Goal: Transaction & Acquisition: Subscribe to service/newsletter

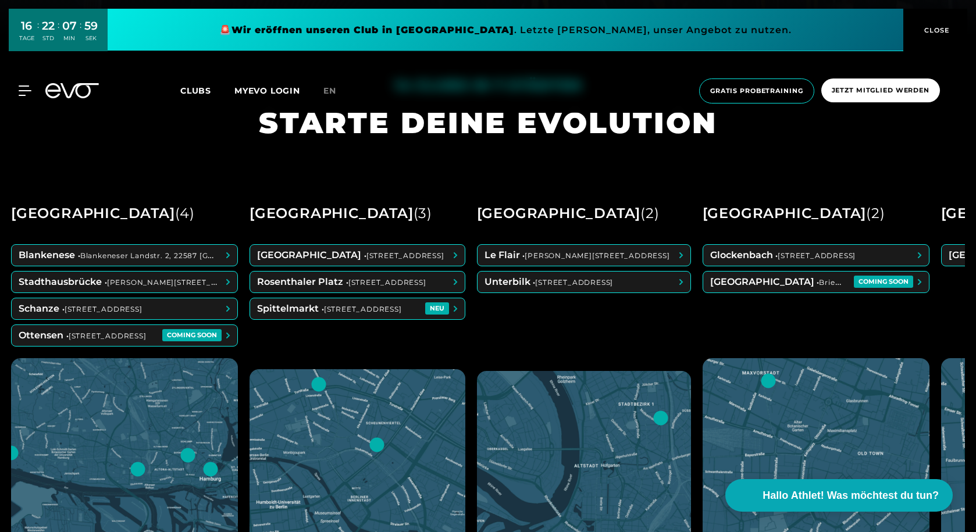
scroll to position [523, 0]
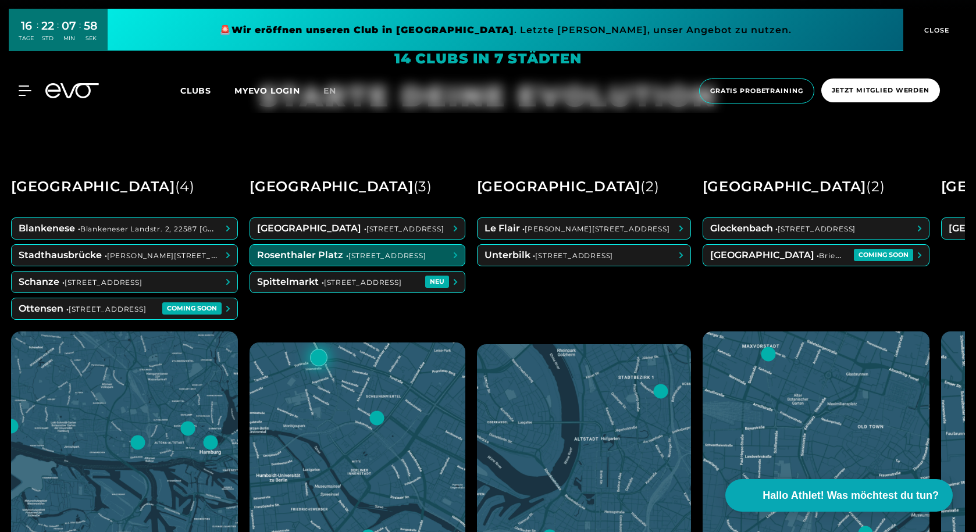
click at [445, 260] on span at bounding box center [357, 255] width 215 height 21
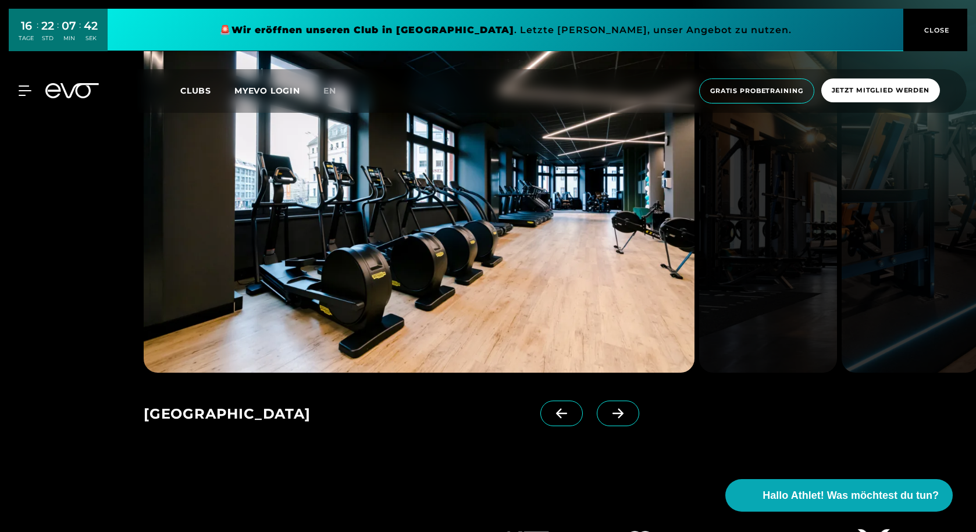
scroll to position [1802, 0]
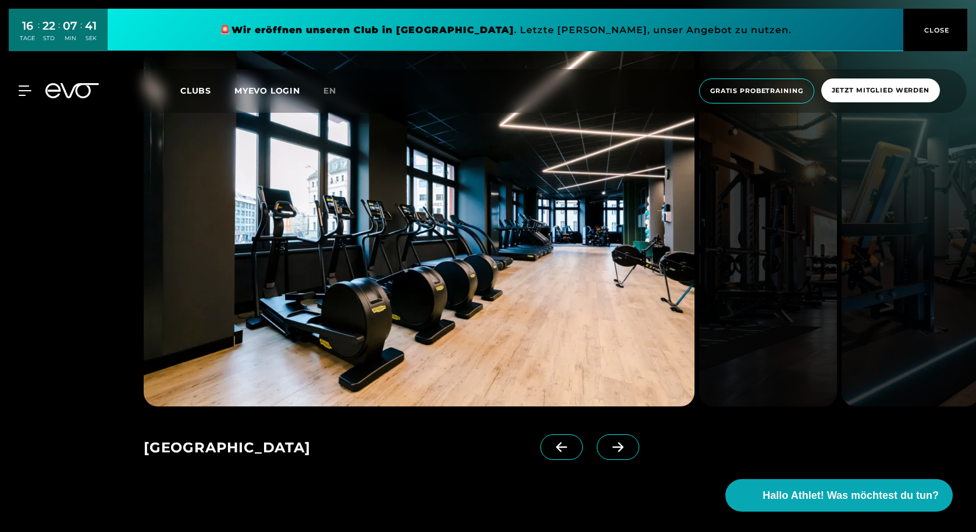
click at [608, 450] on icon at bounding box center [618, 447] width 20 height 10
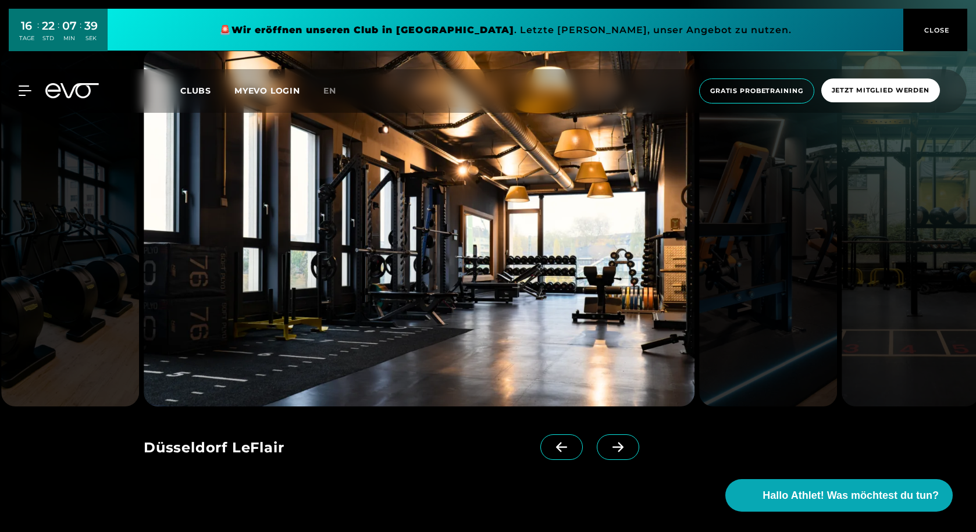
click at [612, 448] on icon at bounding box center [617, 447] width 11 height 10
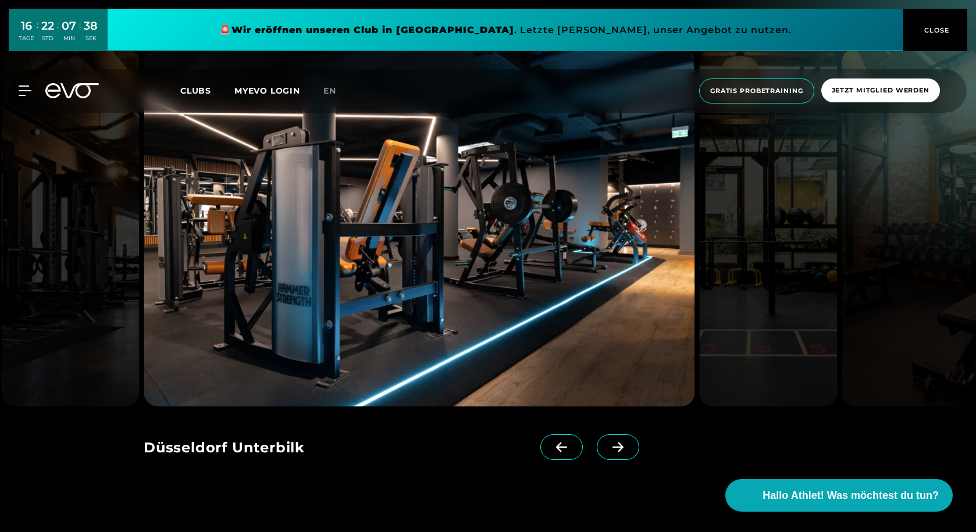
click at [612, 448] on icon at bounding box center [617, 447] width 11 height 10
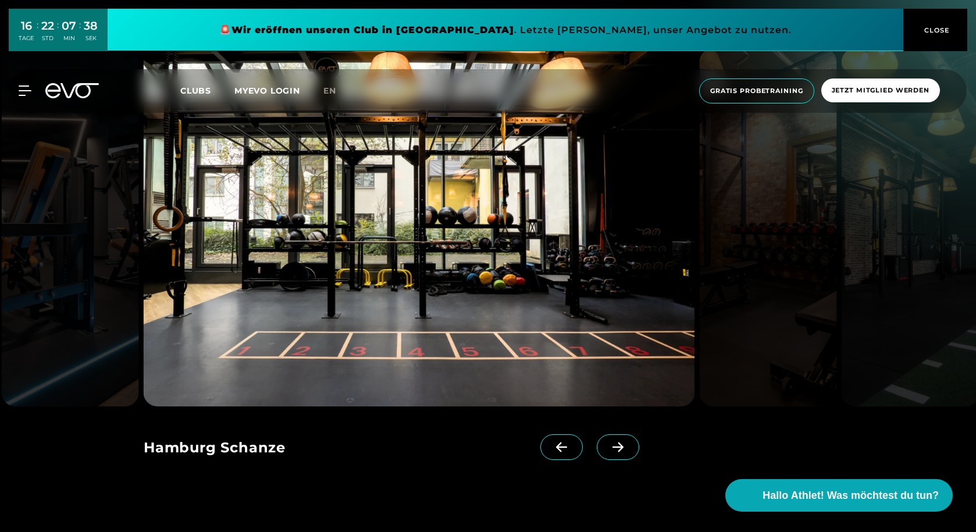
click at [612, 448] on icon at bounding box center [617, 447] width 11 height 10
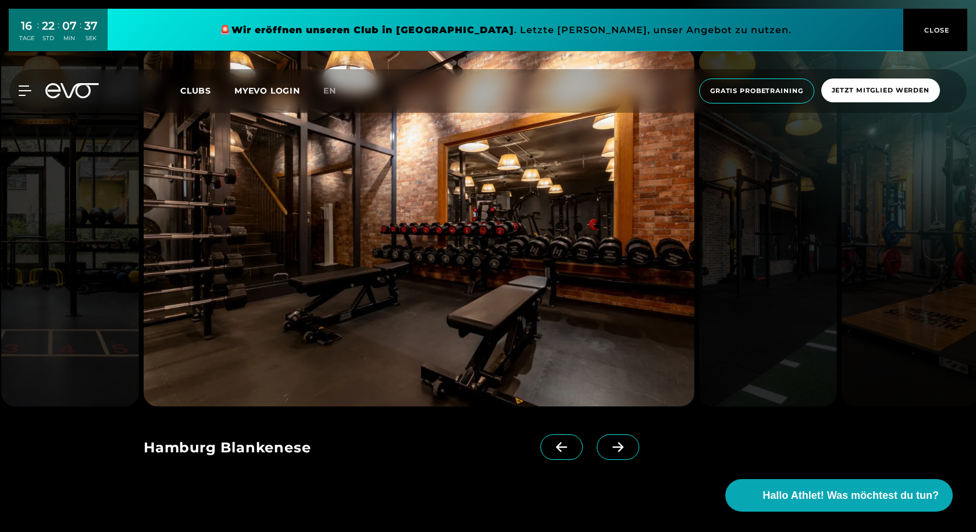
click at [612, 448] on icon at bounding box center [617, 447] width 11 height 10
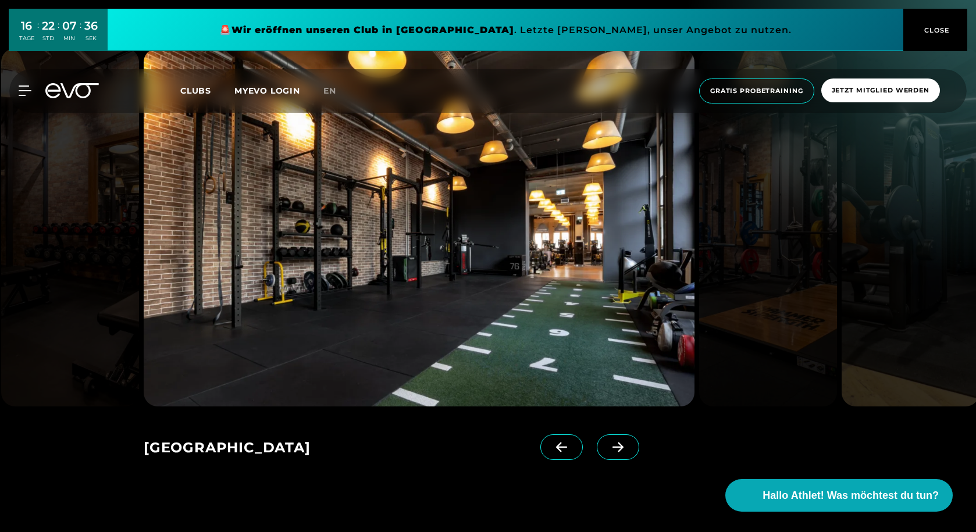
click at [612, 448] on icon at bounding box center [617, 447] width 11 height 10
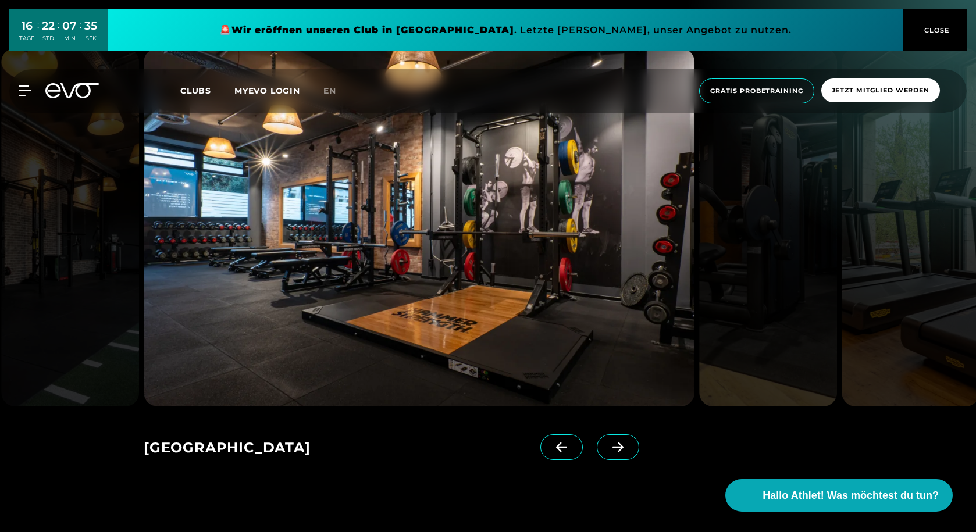
click at [612, 448] on icon at bounding box center [617, 447] width 11 height 10
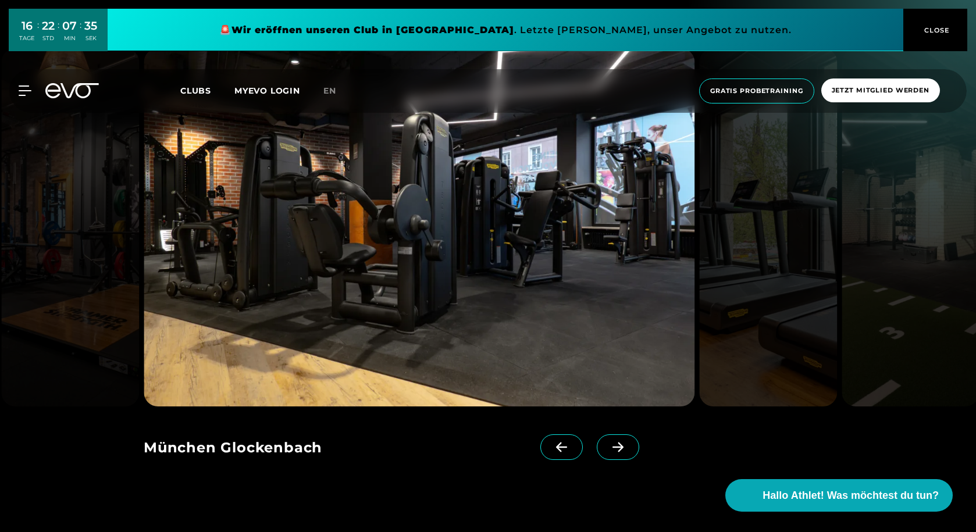
click at [612, 448] on icon at bounding box center [617, 447] width 11 height 10
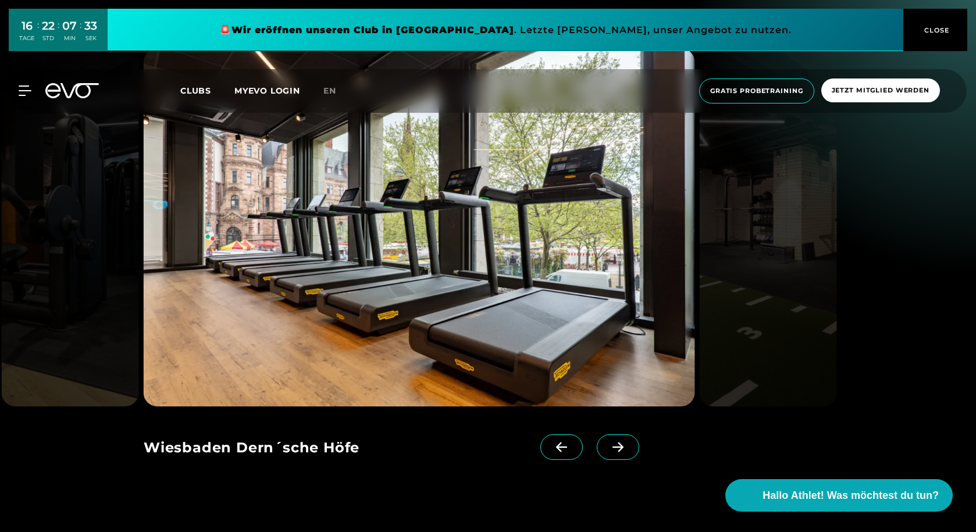
click at [612, 448] on icon at bounding box center [617, 447] width 11 height 10
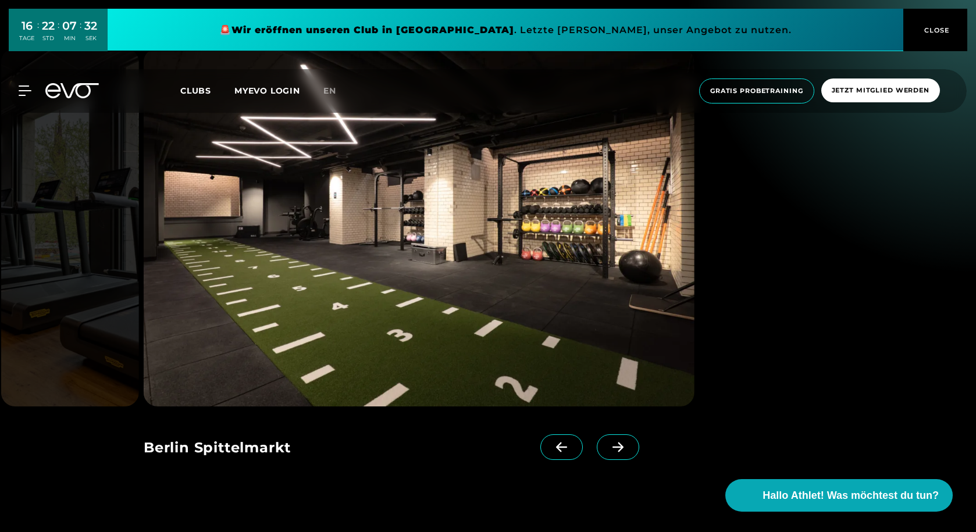
click at [612, 448] on icon at bounding box center [617, 447] width 11 height 10
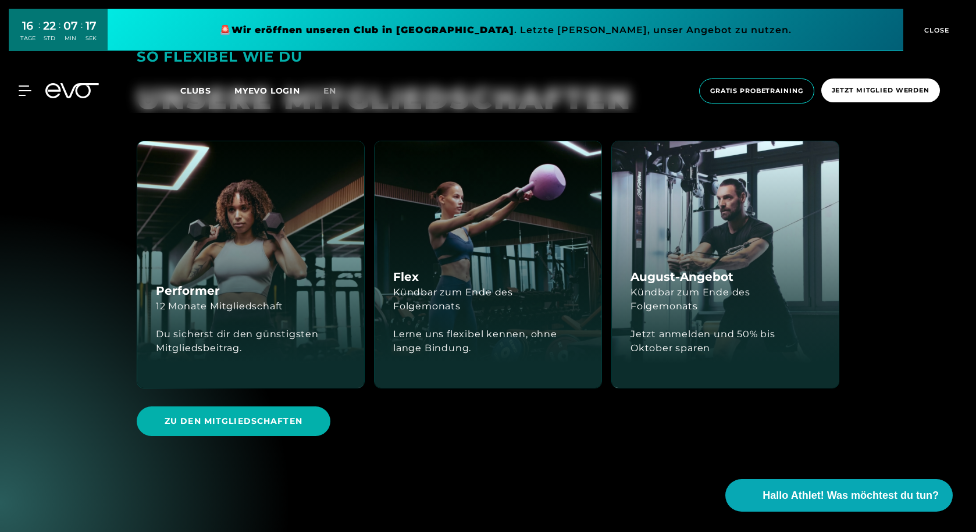
scroll to position [2442, 0]
click at [684, 385] on div "August-Angebot [PERSON_NAME] zum Ende des Folgemonats Jetzt anmelden und 50% bi…" at bounding box center [725, 264] width 227 height 247
click at [217, 428] on span "Zu den Mitgliedschaften" at bounding box center [234, 421] width 194 height 30
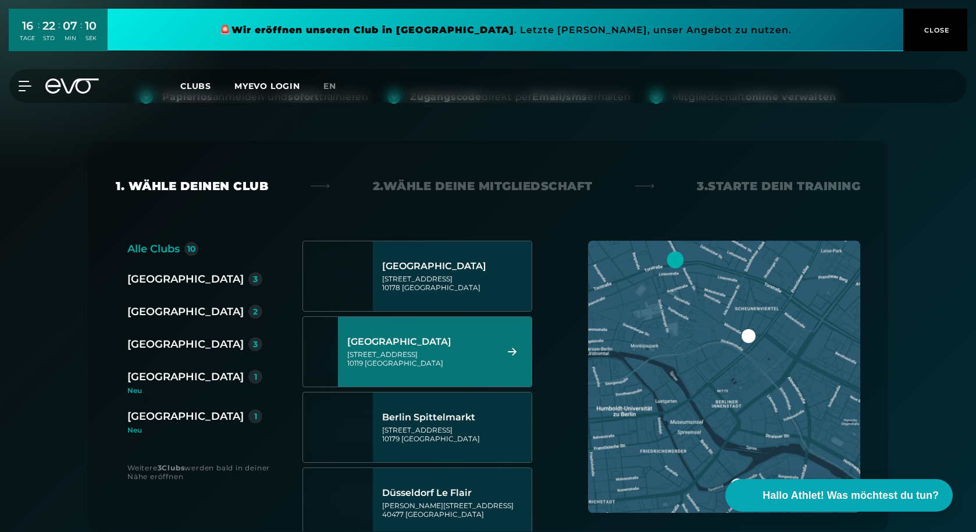
click at [430, 361] on div "[STREET_ADDRESS]" at bounding box center [420, 358] width 146 height 17
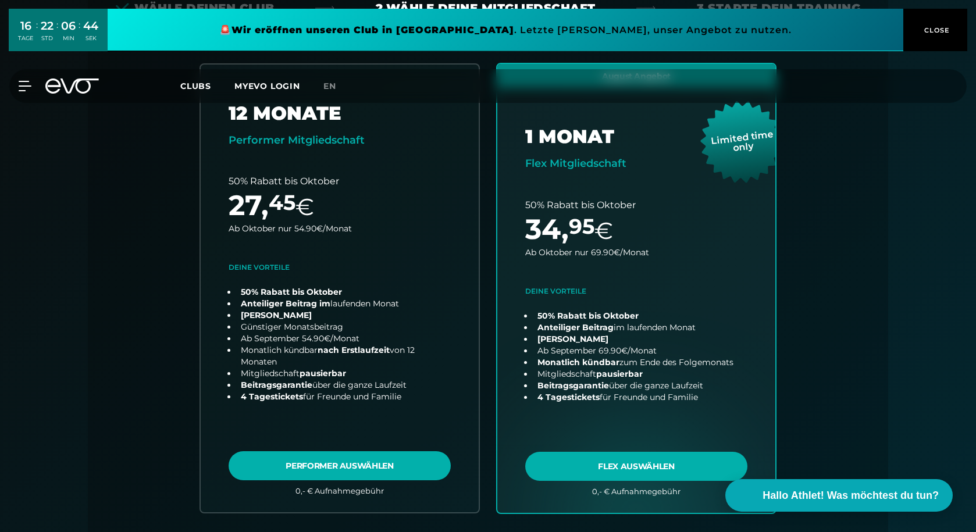
scroll to position [315, 0]
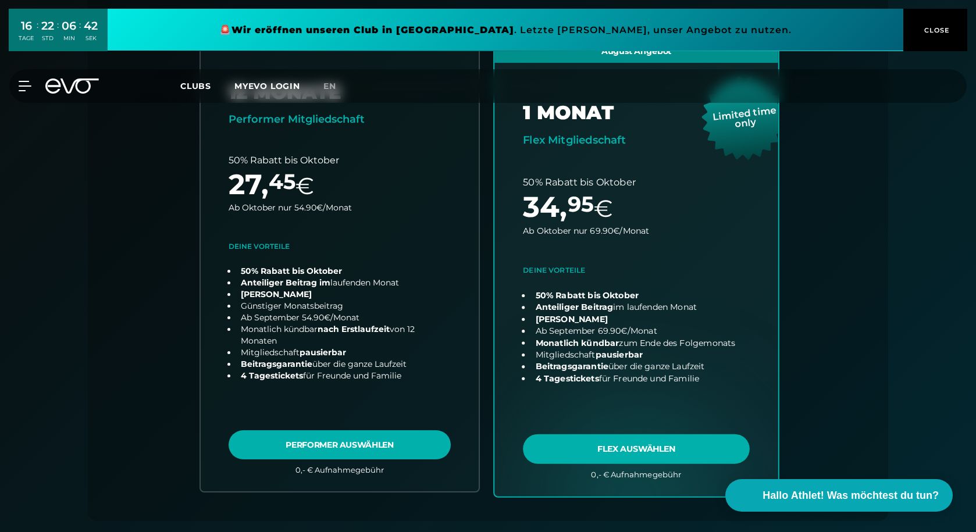
click at [622, 444] on link "choose plan" at bounding box center [636, 267] width 284 height 458
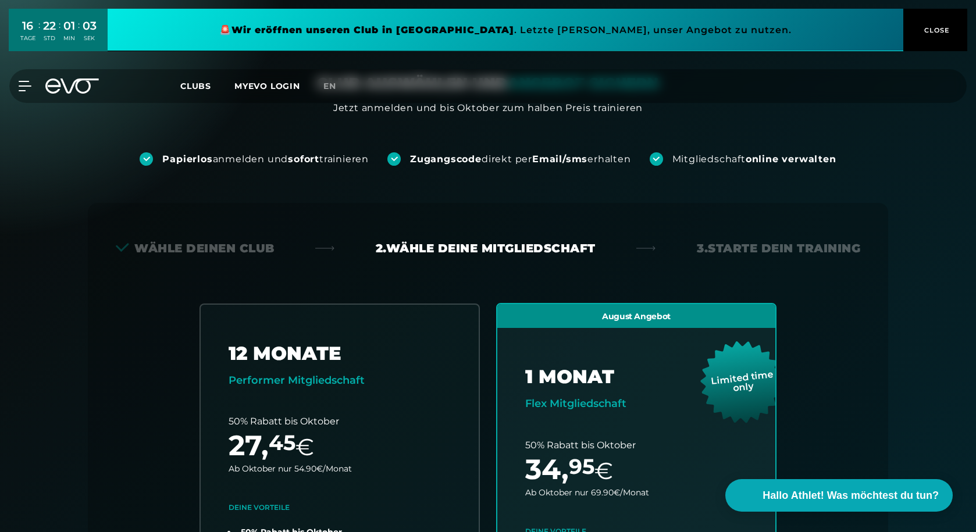
scroll to position [0, 0]
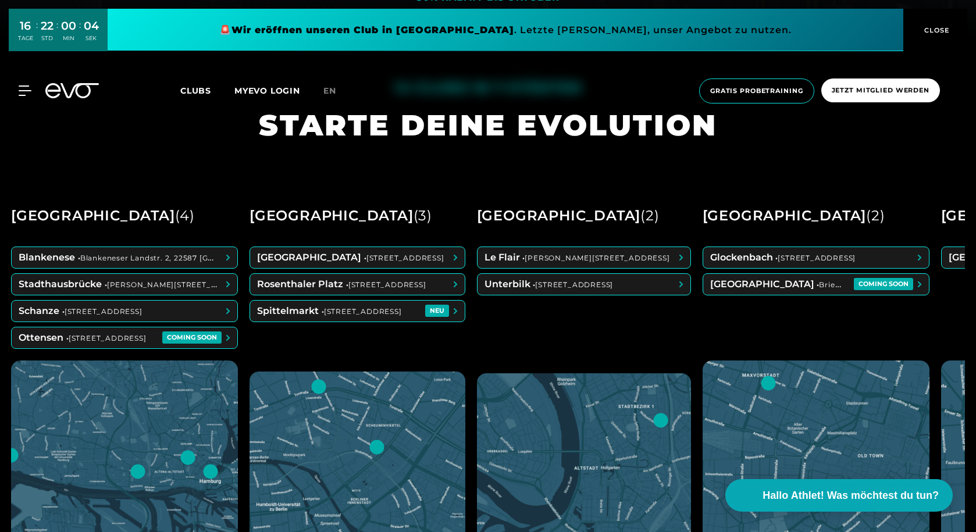
scroll to position [523, 0]
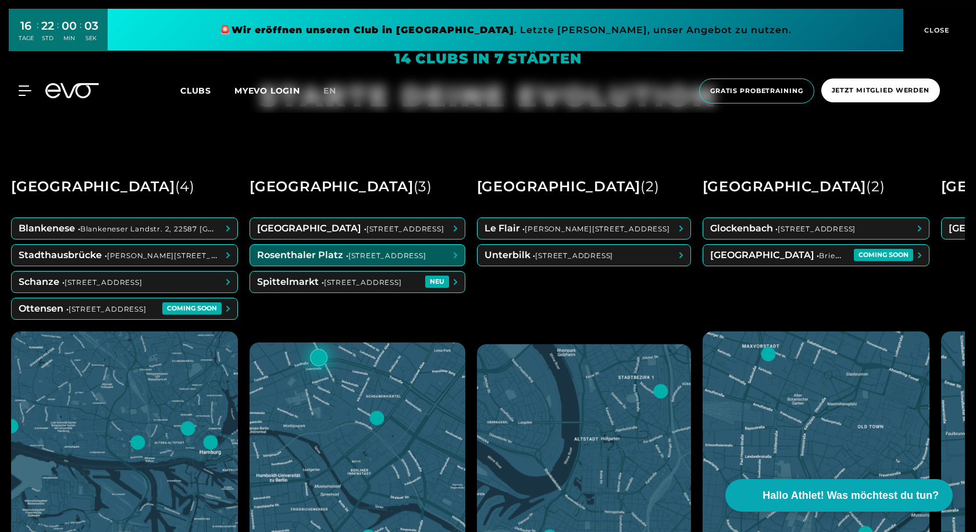
click at [463, 252] on span at bounding box center [357, 255] width 215 height 21
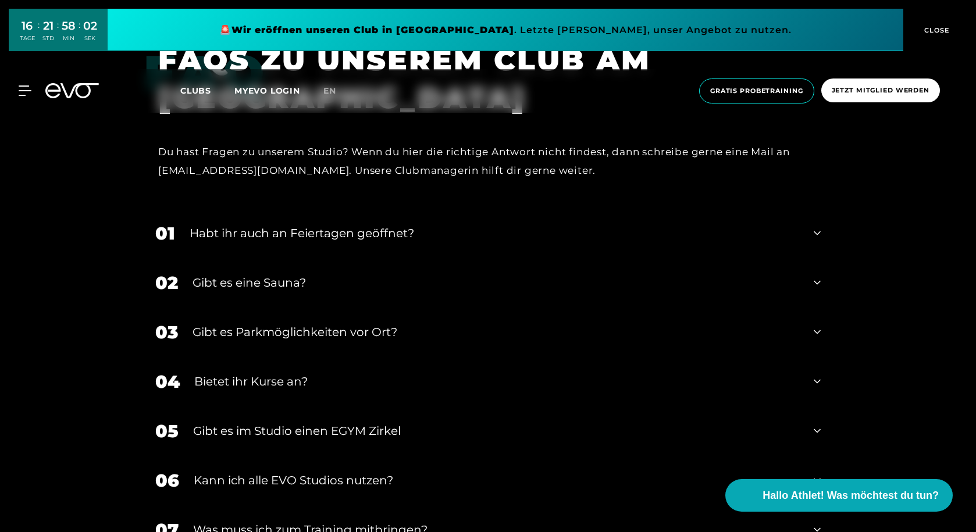
scroll to position [4302, 0]
click at [495, 290] on div "Gibt es eine Sauna?" at bounding box center [495, 282] width 606 height 17
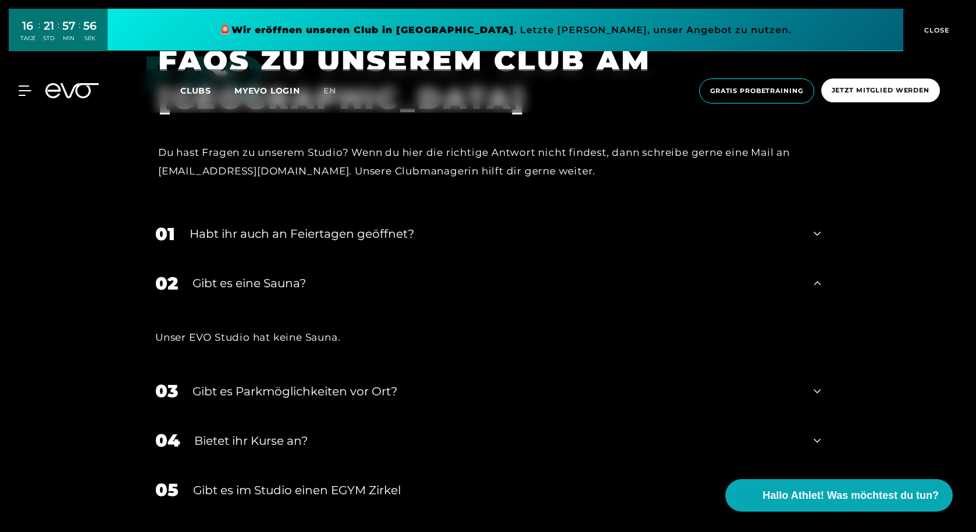
click at [414, 286] on div "Gibt es eine Sauna?" at bounding box center [495, 282] width 606 height 17
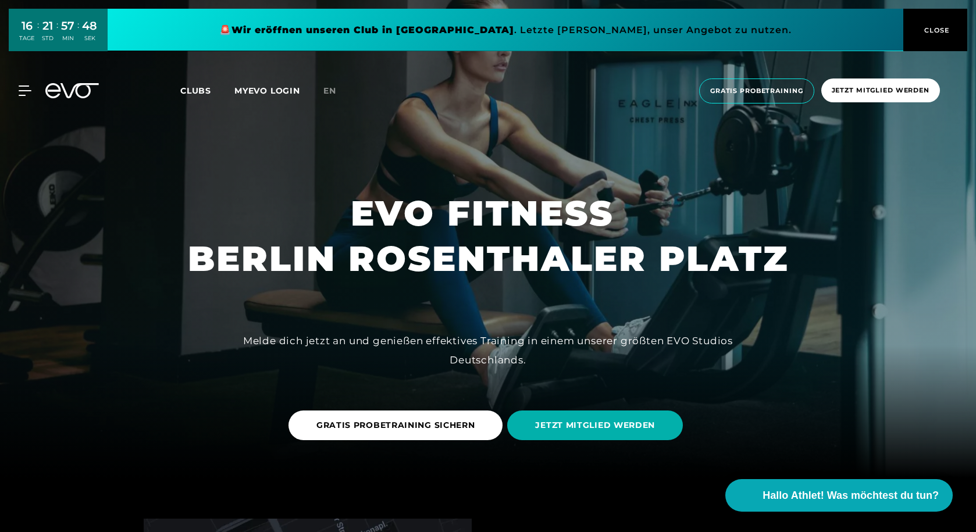
scroll to position [0, 0]
